Goal: Task Accomplishment & Management: Manage account settings

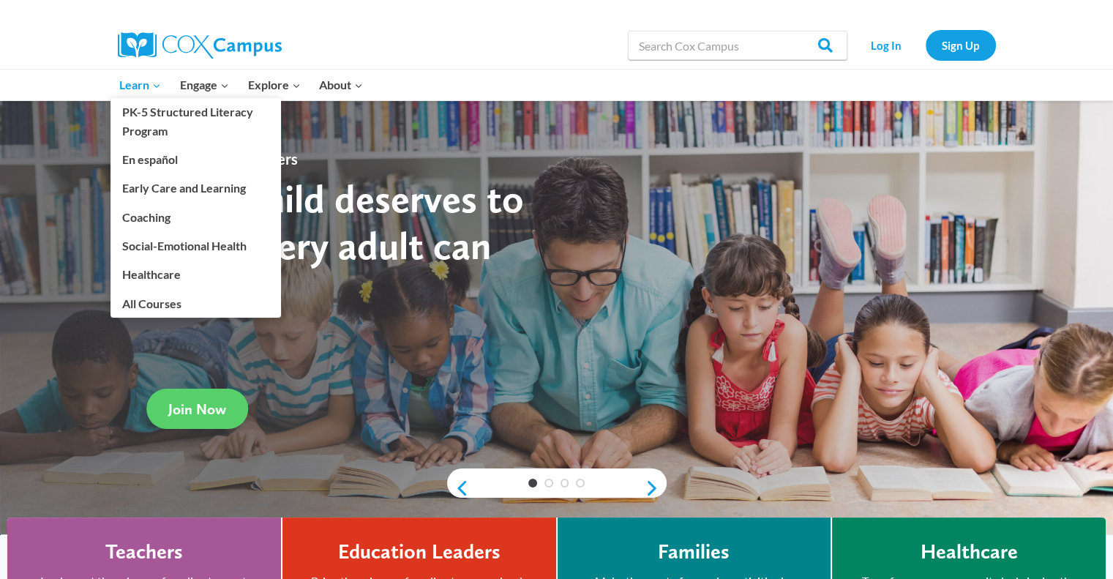
click at [150, 82] on span "Learn Expand" at bounding box center [140, 84] width 42 height 19
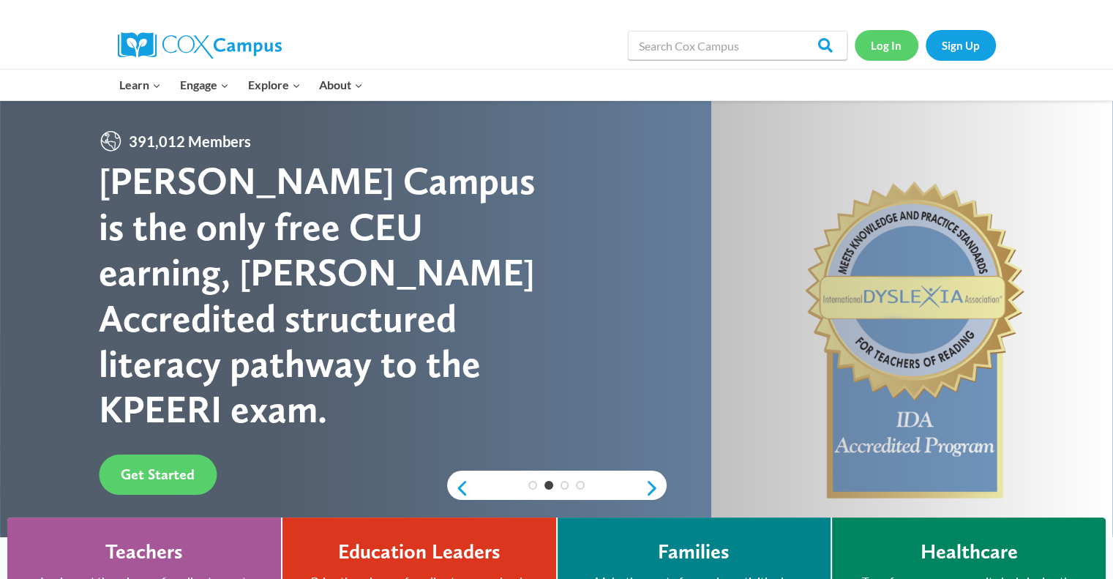
click at [893, 50] on link "Log In" at bounding box center [887, 45] width 64 height 30
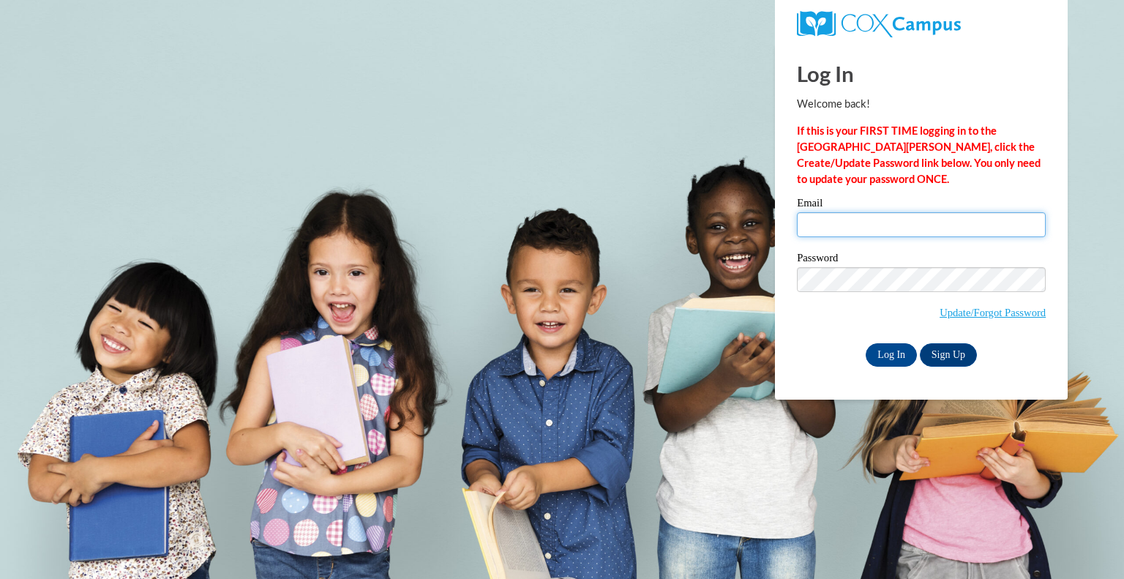
click at [843, 225] on input "Email" at bounding box center [921, 224] width 249 height 25
type input "shahana_ismail@dekalbschoolsga.org"
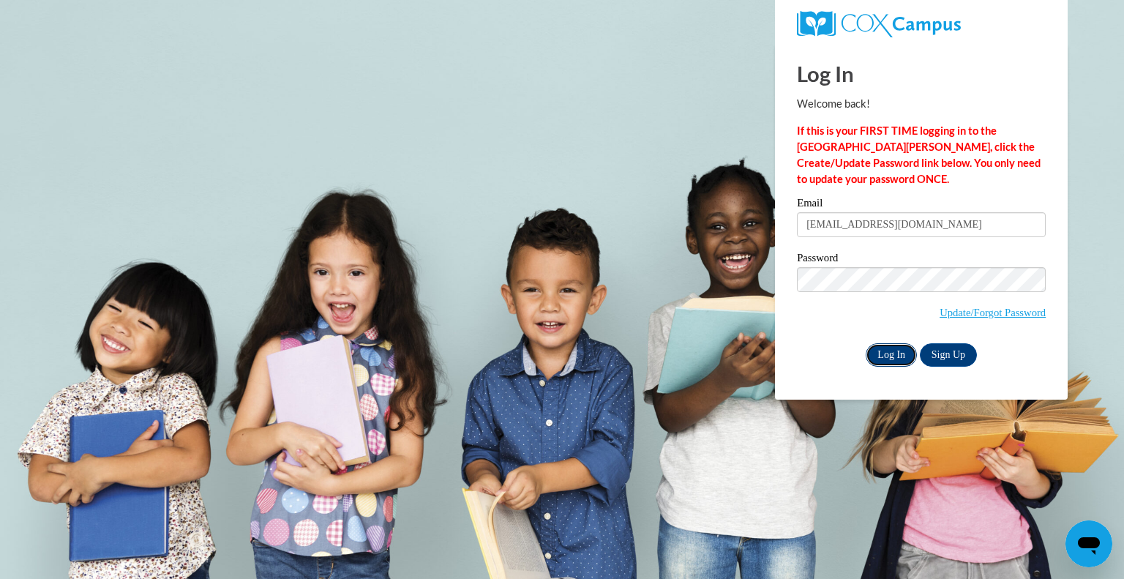
click at [895, 355] on input "Log In" at bounding box center [891, 354] width 51 height 23
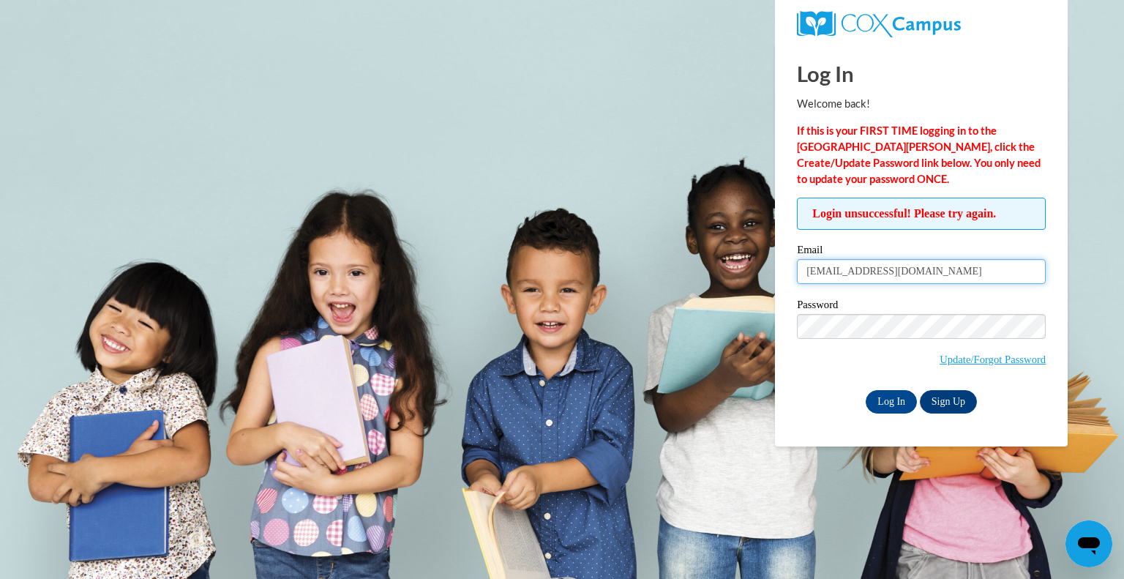
click at [992, 271] on input "shahana_ismail@dekalbschoolsga.org" at bounding box center [921, 271] width 249 height 25
type input "s"
drag, startPoint x: 880, startPoint y: 266, endPoint x: 804, endPoint y: 269, distance: 76.1
click at [804, 269] on input "Welcome123!" at bounding box center [921, 271] width 249 height 25
drag, startPoint x: 882, startPoint y: 265, endPoint x: 761, endPoint y: 283, distance: 122.8
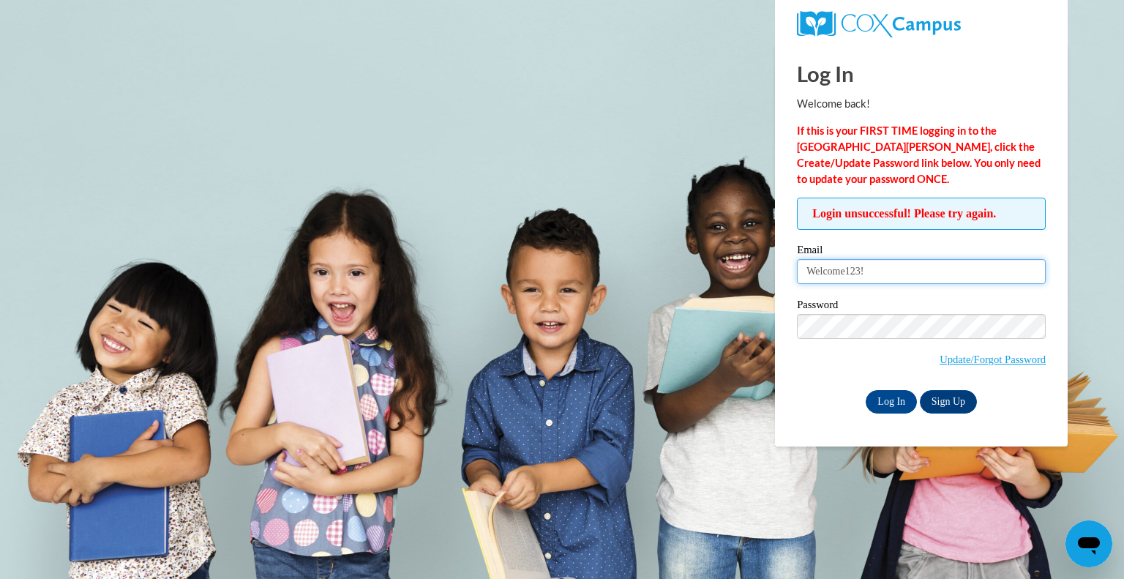
click at [761, 283] on body "Log In Welcome back! If this is your FIRST TIME logging in to the NEW Cox Campu…" at bounding box center [562, 289] width 1124 height 579
click at [811, 279] on input "shahana_ismail @[DOMAIN_NAME]" at bounding box center [921, 271] width 249 height 25
type input "Shahana_ismail @dekalbschoolsga.org"
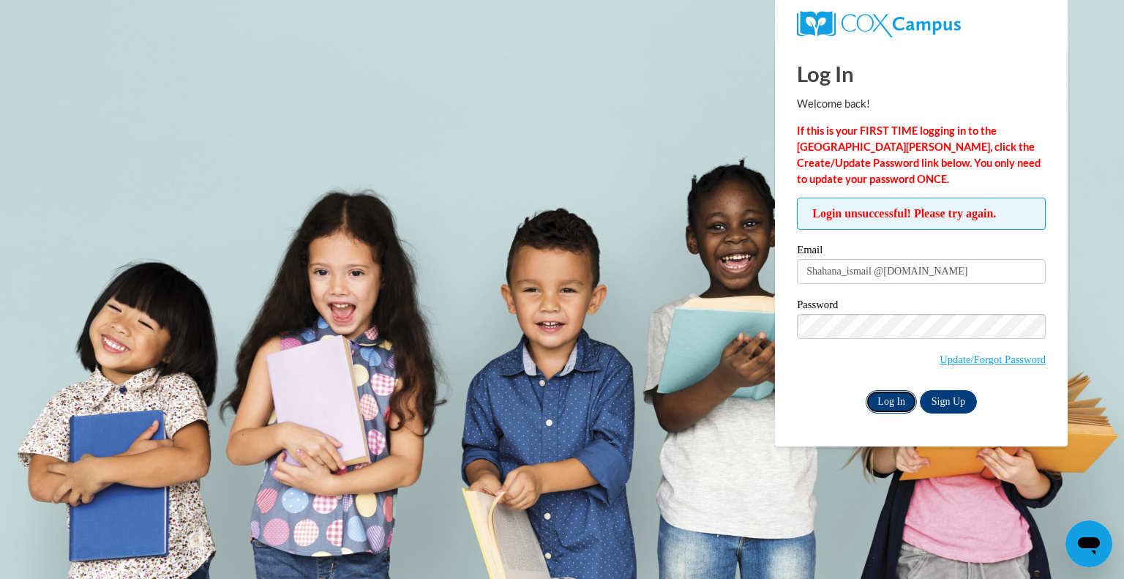
click at [889, 405] on input "Log In" at bounding box center [891, 401] width 51 height 23
click at [811, 271] on input "Shahana_ismail @dekalbschoolsga.org" at bounding box center [921, 271] width 249 height 25
type input "shahana_ismail @dekalbschoolsga.org"
click at [892, 404] on input "Log In" at bounding box center [891, 401] width 51 height 23
click at [897, 399] on input "Log In" at bounding box center [891, 401] width 51 height 23
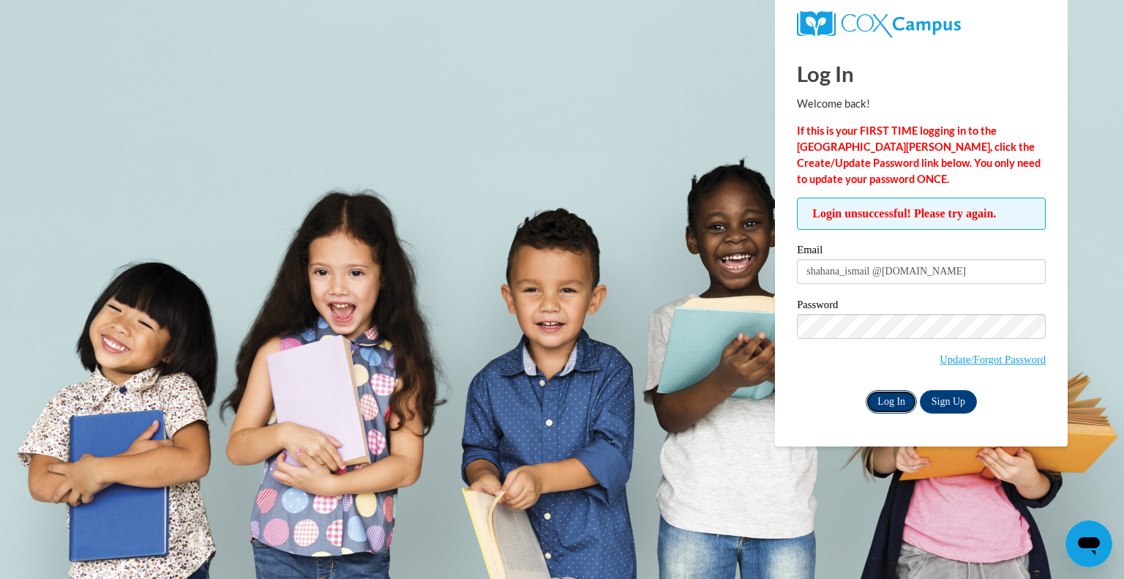
click at [887, 401] on input "Log In" at bounding box center [891, 401] width 51 height 23
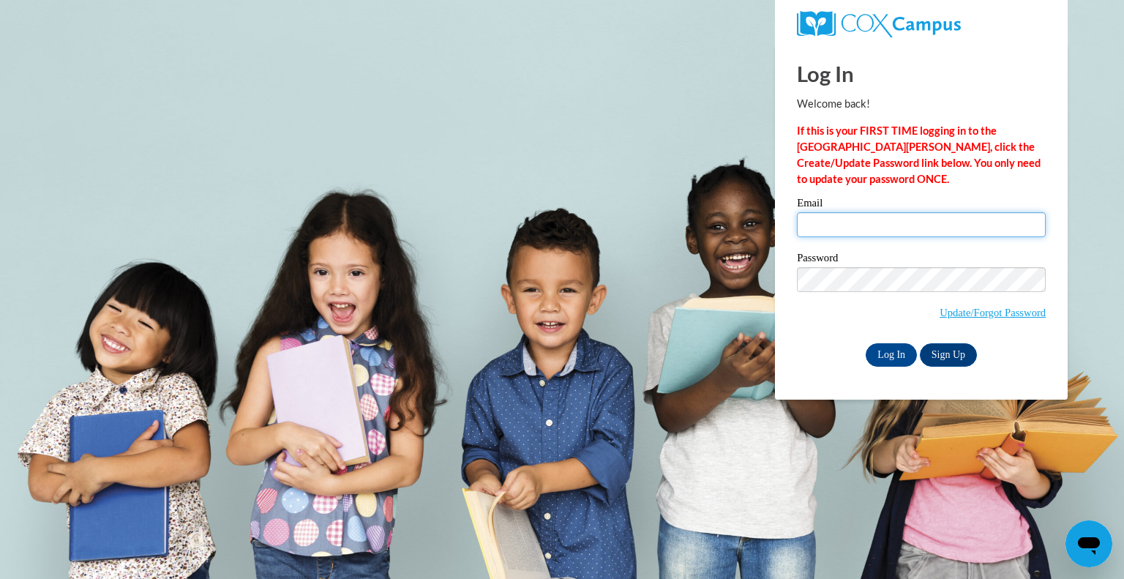
click at [879, 230] on input "Email" at bounding box center [921, 224] width 249 height 25
type input "shahana_ismail @[DOMAIN_NAME]"
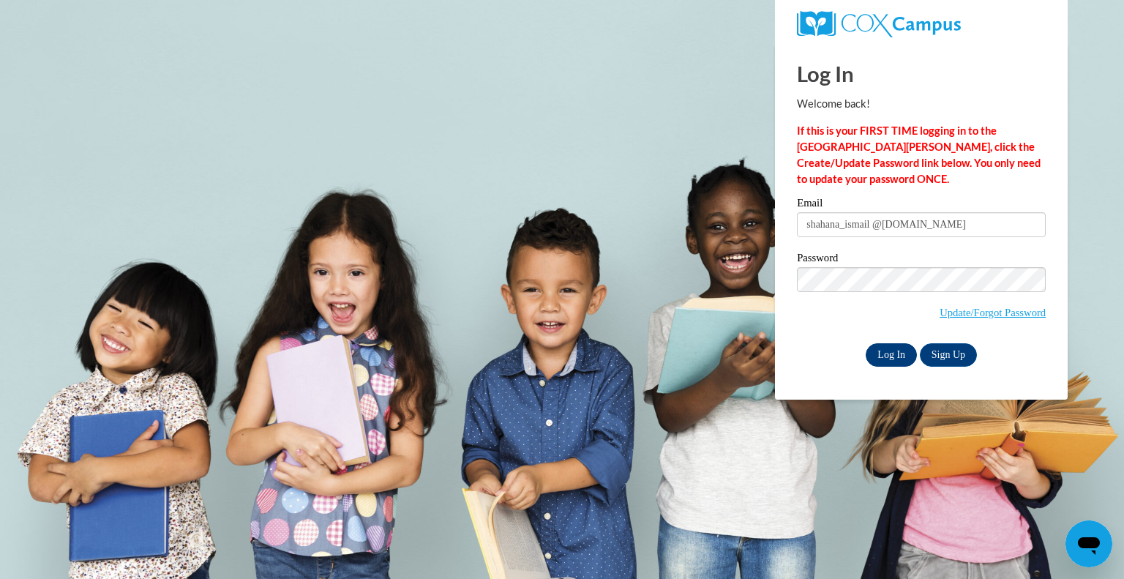
click at [883, 358] on input "Log In" at bounding box center [891, 354] width 51 height 23
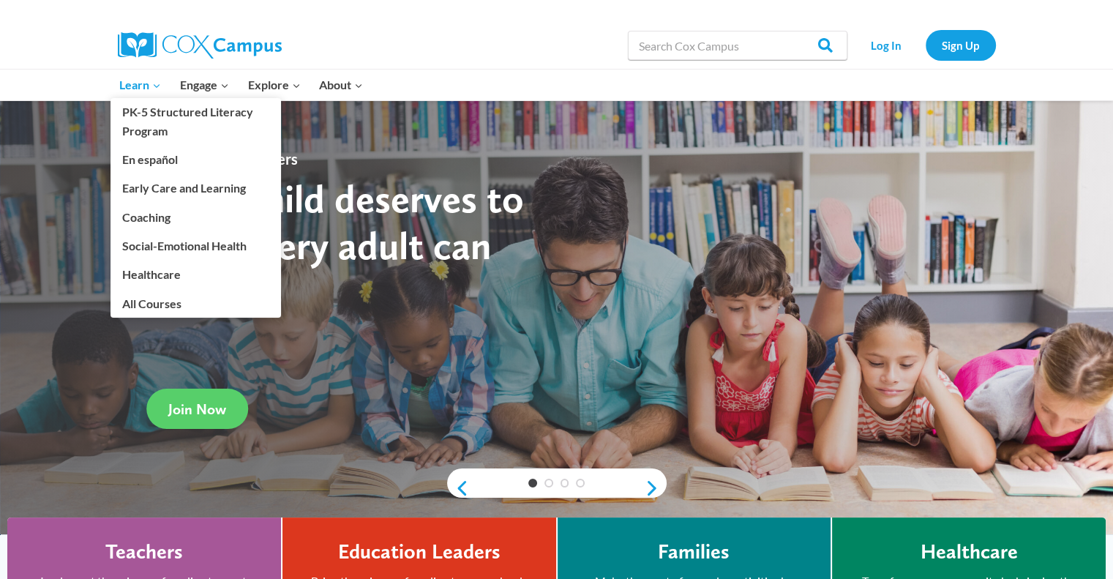
click at [151, 80] on icon "Expand" at bounding box center [156, 85] width 10 height 10
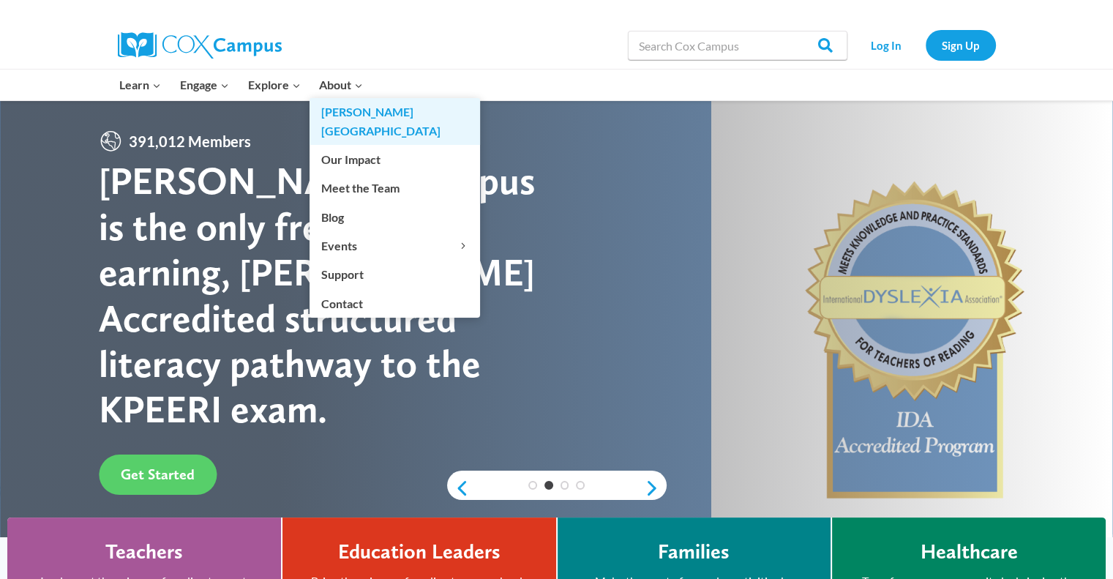
click at [357, 100] on link "[GEOGRAPHIC_DATA]" at bounding box center [394, 121] width 170 height 47
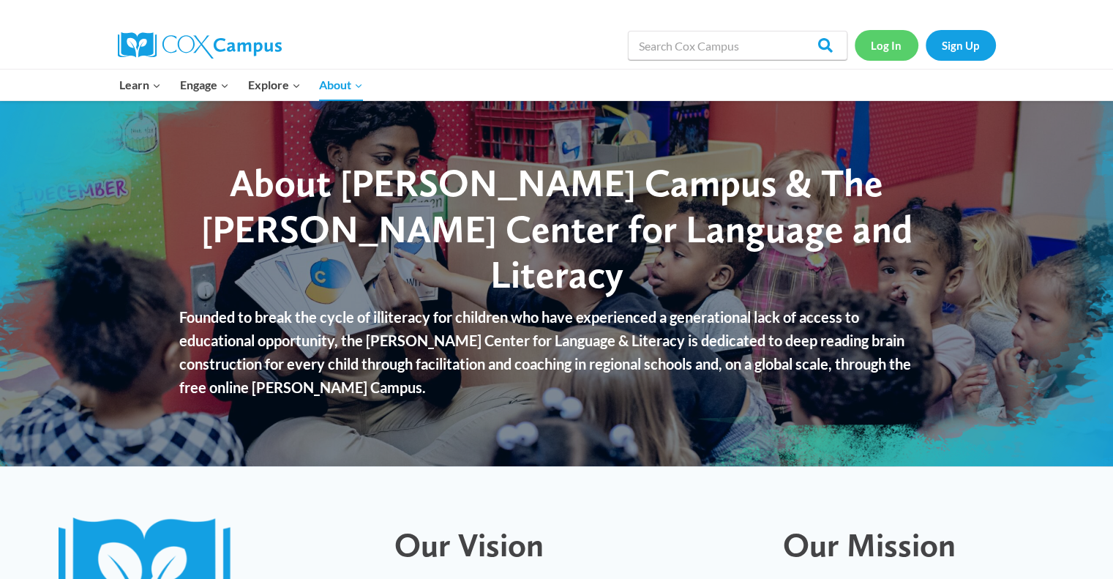
click at [896, 48] on link "Log In" at bounding box center [887, 45] width 64 height 30
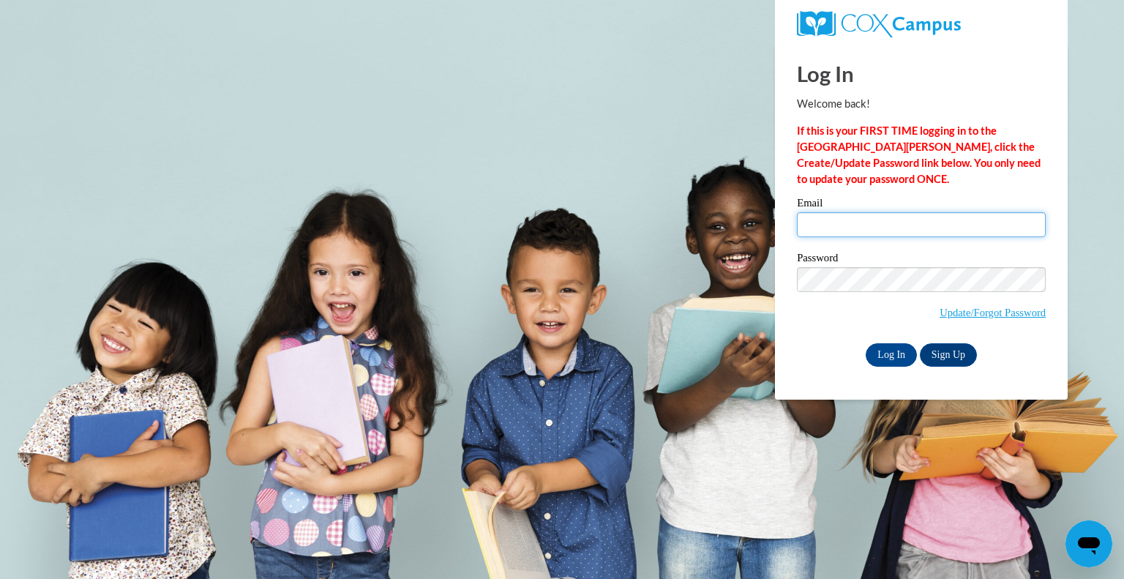
click at [832, 226] on input "Email" at bounding box center [921, 224] width 249 height 25
type input "shahana_ismail @[DOMAIN_NAME]"
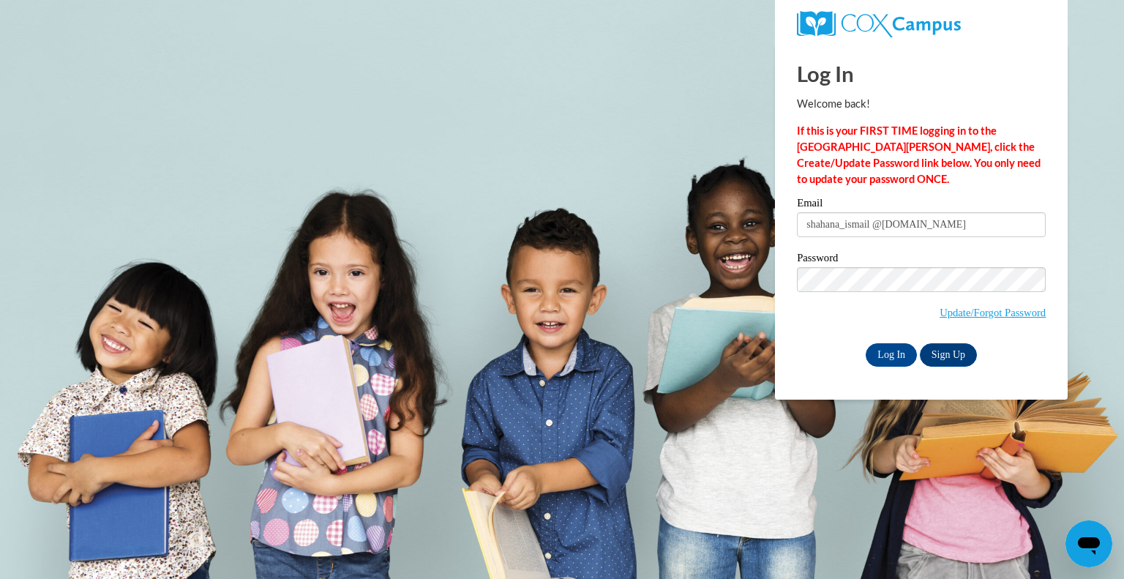
click at [994, 334] on div "Password Update/Forgot Password" at bounding box center [921, 295] width 249 height 86
click at [1010, 318] on link "Update/Forgot Password" at bounding box center [992, 313] width 106 height 12
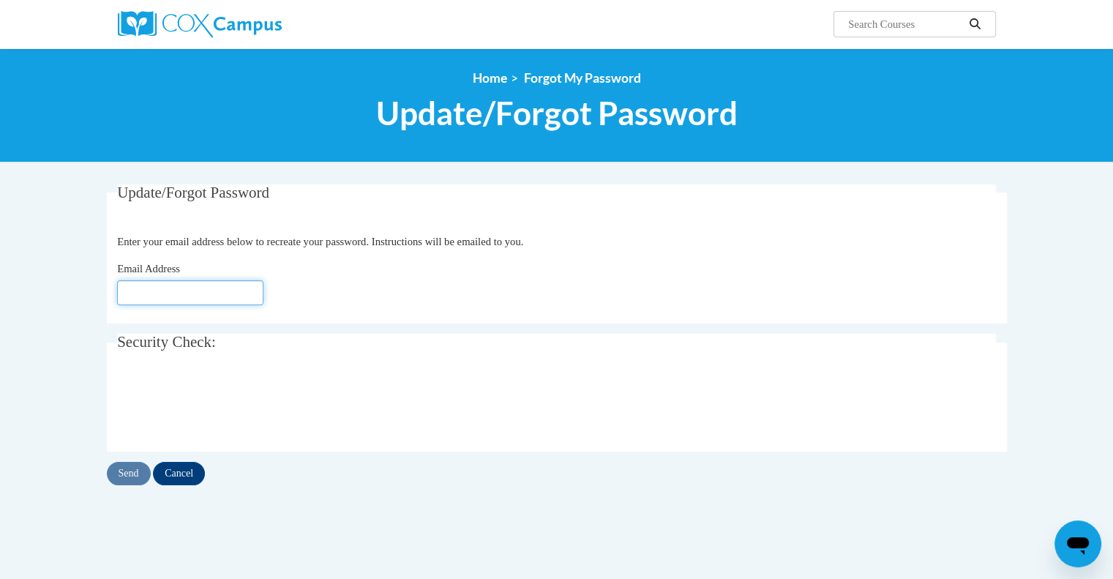
click at [179, 294] on input "Email Address" at bounding box center [190, 292] width 146 height 25
type input "shahana_ismail @[DOMAIN_NAME]"
click at [138, 476] on input "Send" at bounding box center [129, 473] width 44 height 23
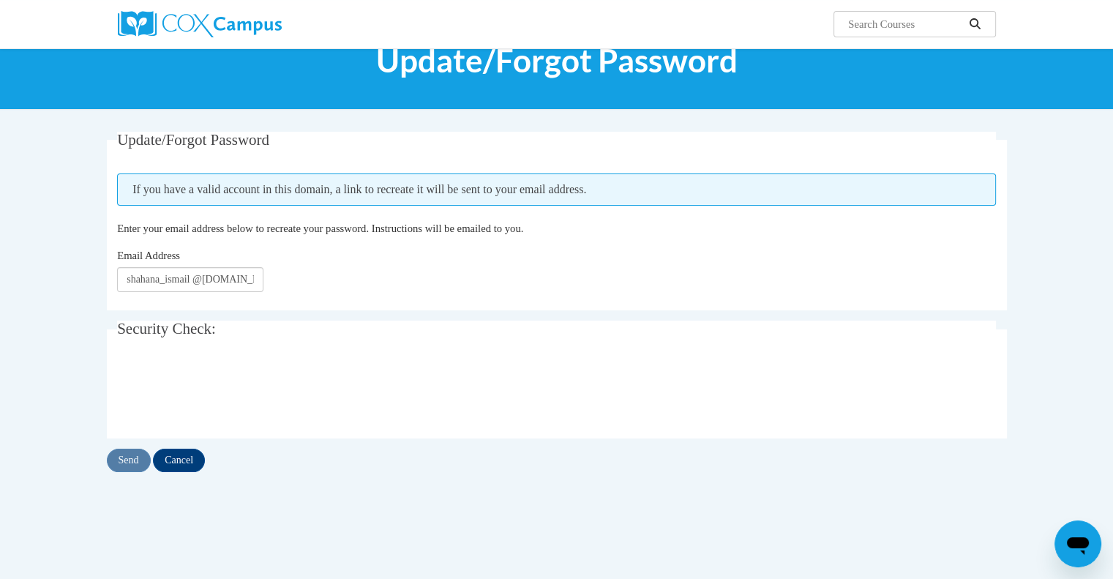
scroll to position [53, 0]
